Goal: Information Seeking & Learning: Learn about a topic

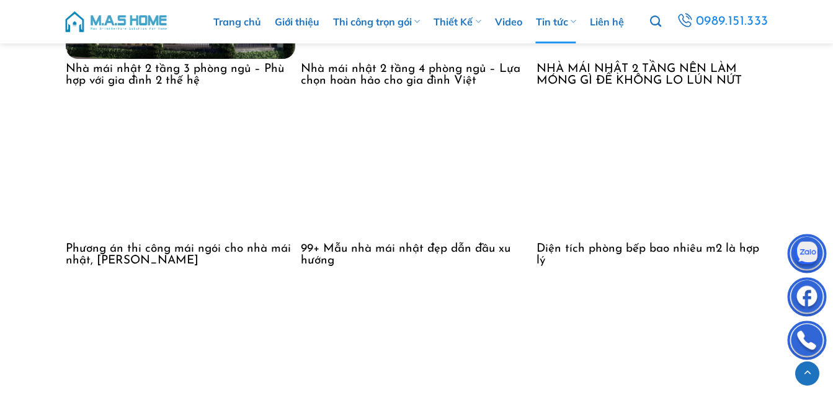
scroll to position [5332, 0]
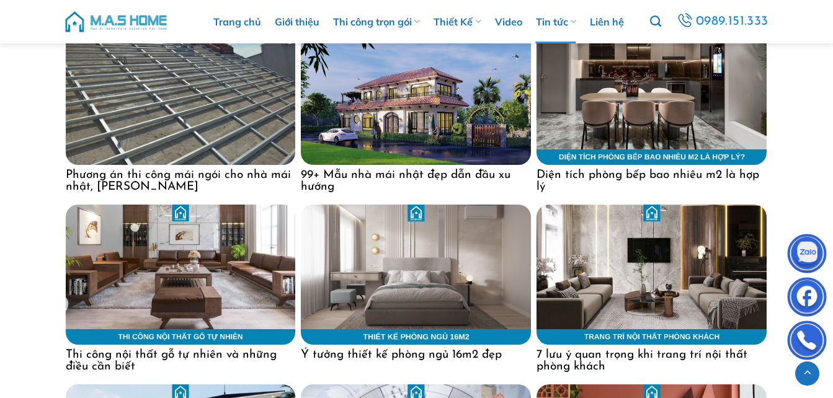
click at [563, 148] on img at bounding box center [651, 95] width 230 height 140
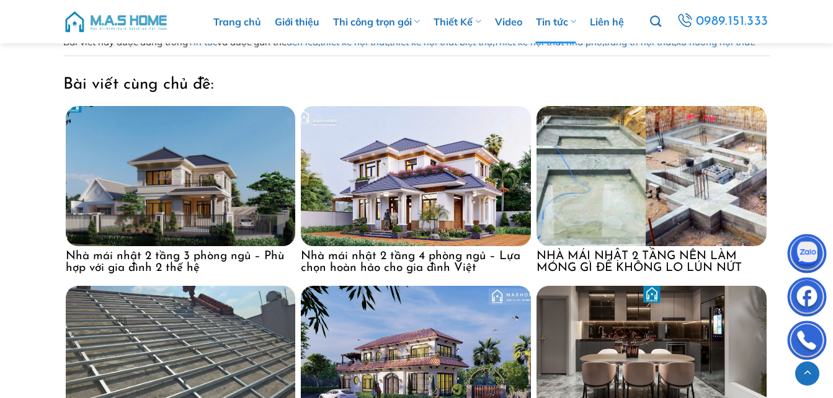
scroll to position [5084, 0]
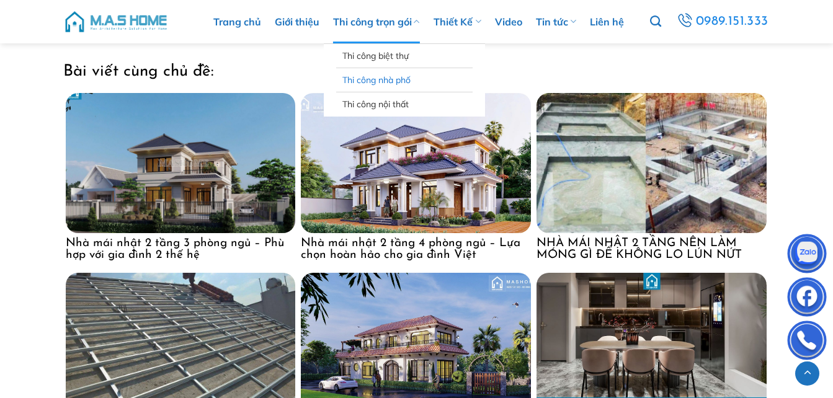
click at [394, 82] on link "Thi công nhà phố" at bounding box center [404, 80] width 124 height 24
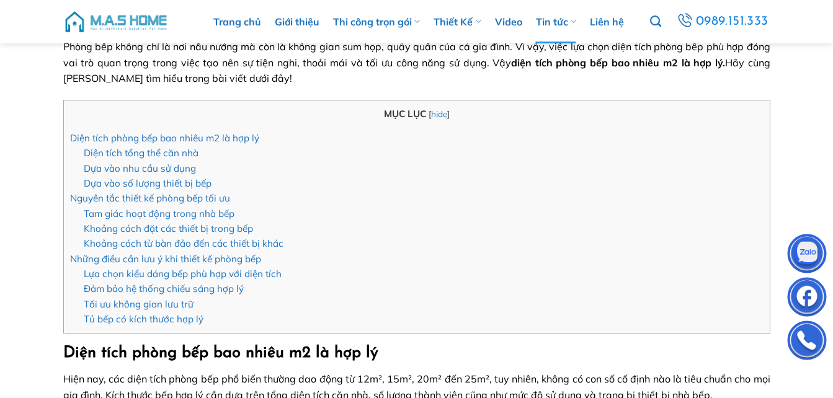
scroll to position [248, 0]
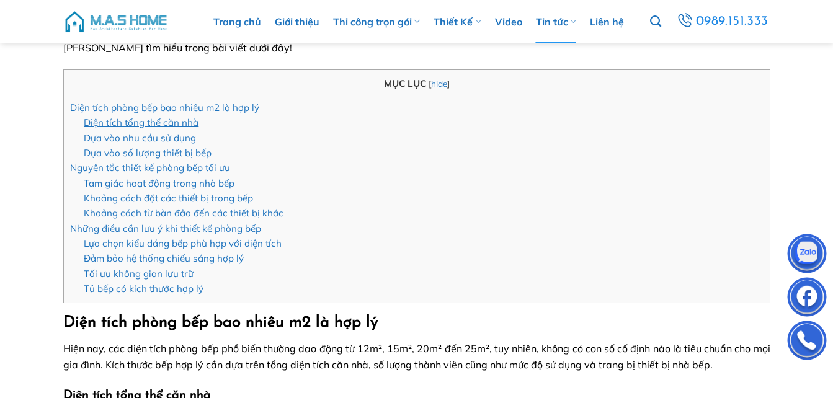
click at [168, 125] on link "Diện tích tổng thể căn nhà" at bounding box center [141, 123] width 115 height 12
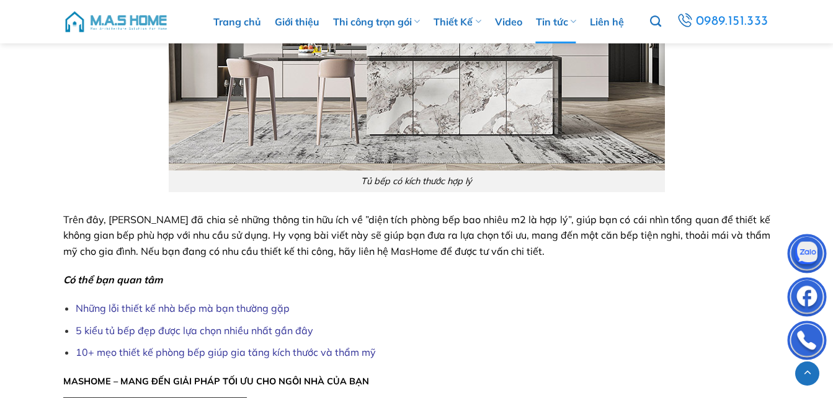
scroll to position [4227, 0]
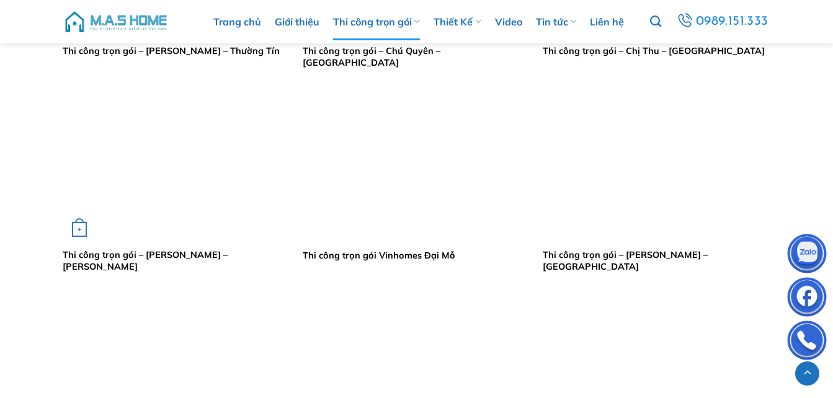
scroll to position [1054, 0]
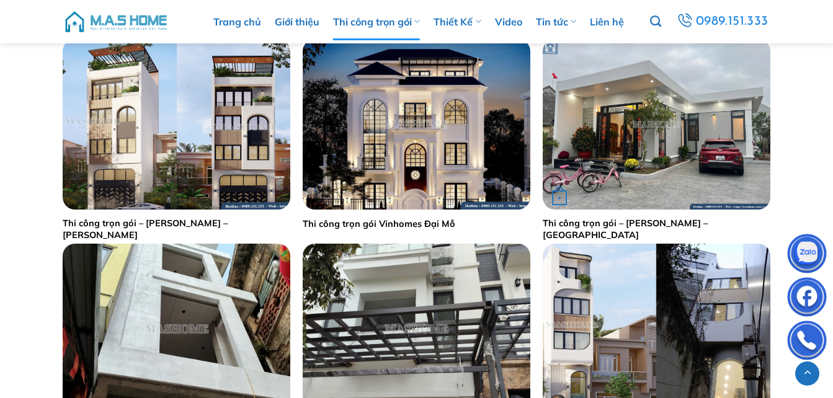
click at [592, 199] on div "+" at bounding box center [657, 124] width 228 height 171
click at [585, 226] on link "Thi công trọn gói – Anh Chuẩn – Thái Bình" at bounding box center [657, 229] width 228 height 23
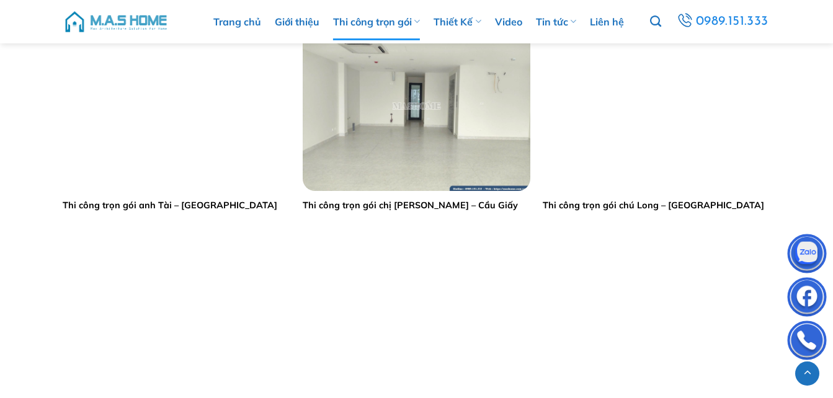
scroll to position [1550, 0]
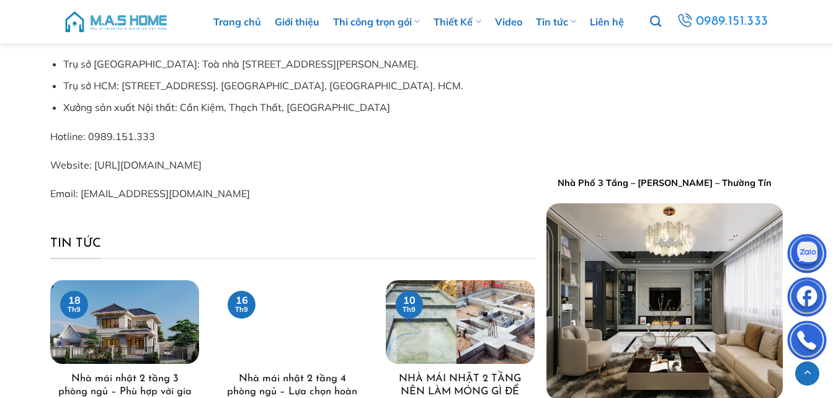
scroll to position [6920, 0]
